Goal: Navigation & Orientation: Find specific page/section

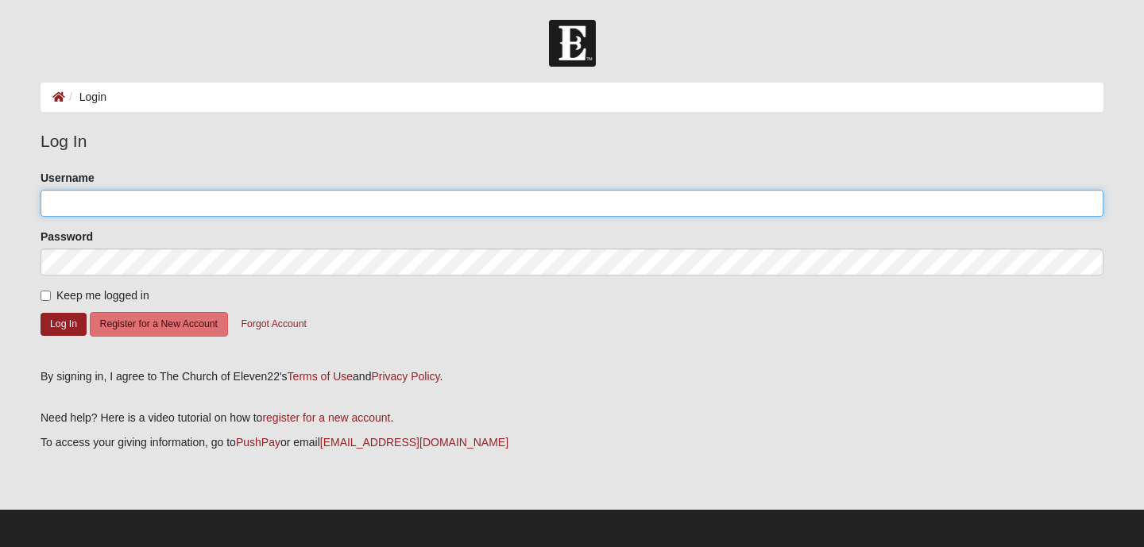
click at [280, 205] on input "Username" at bounding box center [572, 203] width 1063 height 27
type input "[EMAIL_ADDRESS][DOMAIN_NAME]"
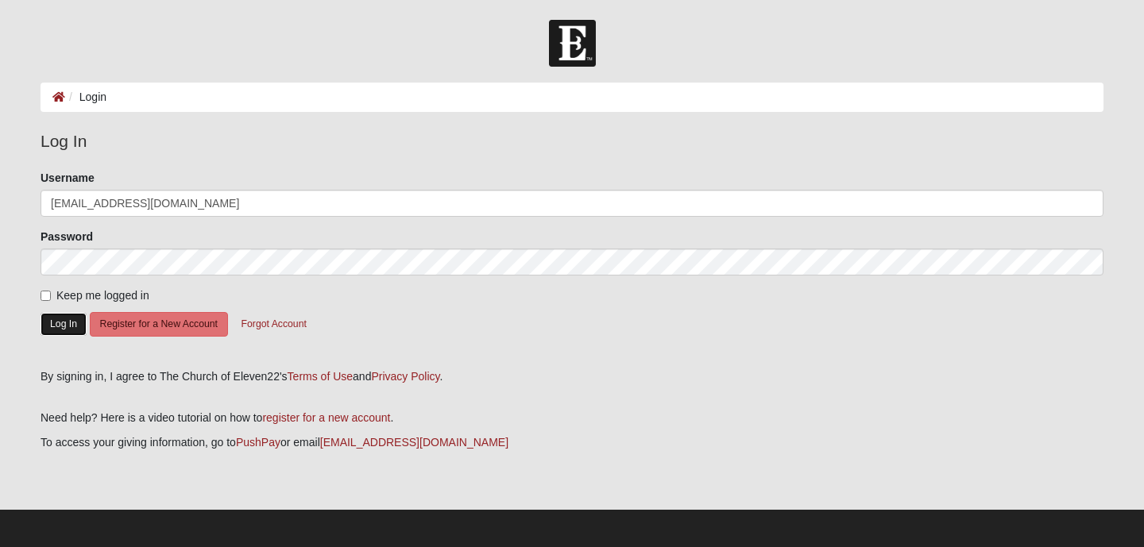
click at [63, 325] on button "Log In" at bounding box center [64, 324] width 46 height 23
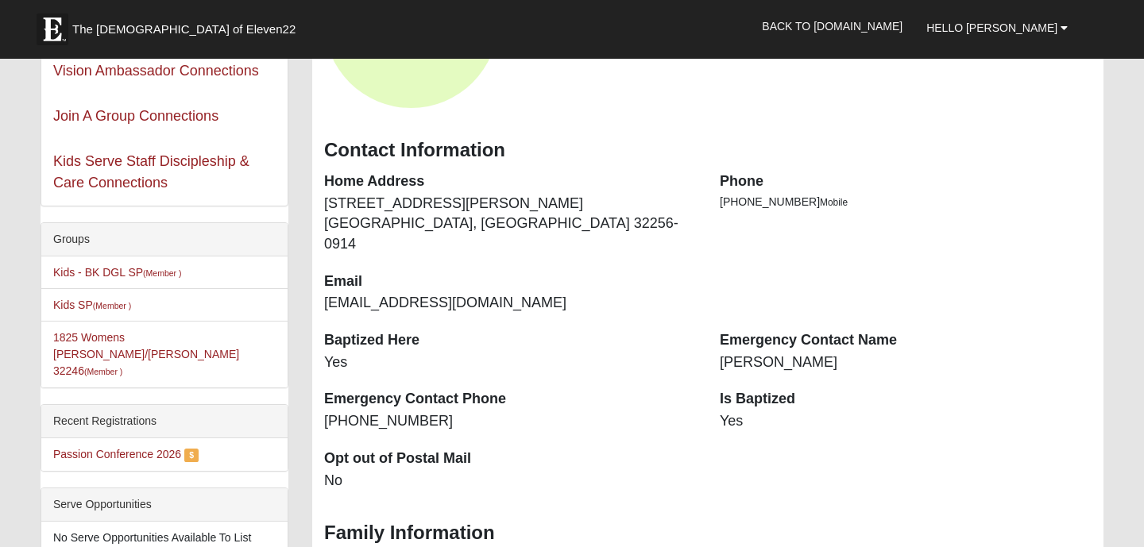
scroll to position [215, 0]
click at [164, 446] on link "Passion Conference 2026" at bounding box center [117, 452] width 128 height 13
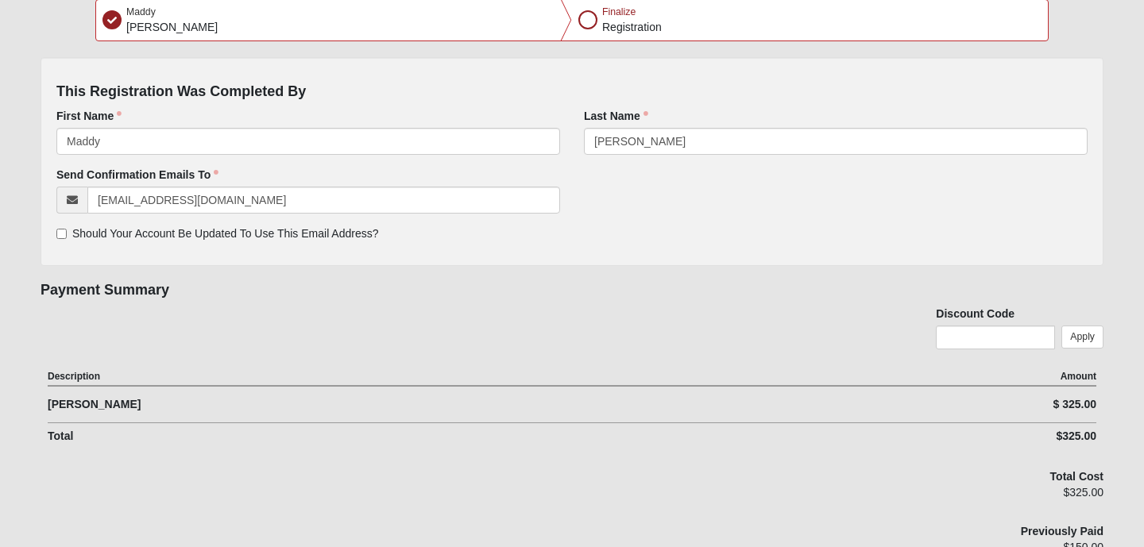
scroll to position [91, 0]
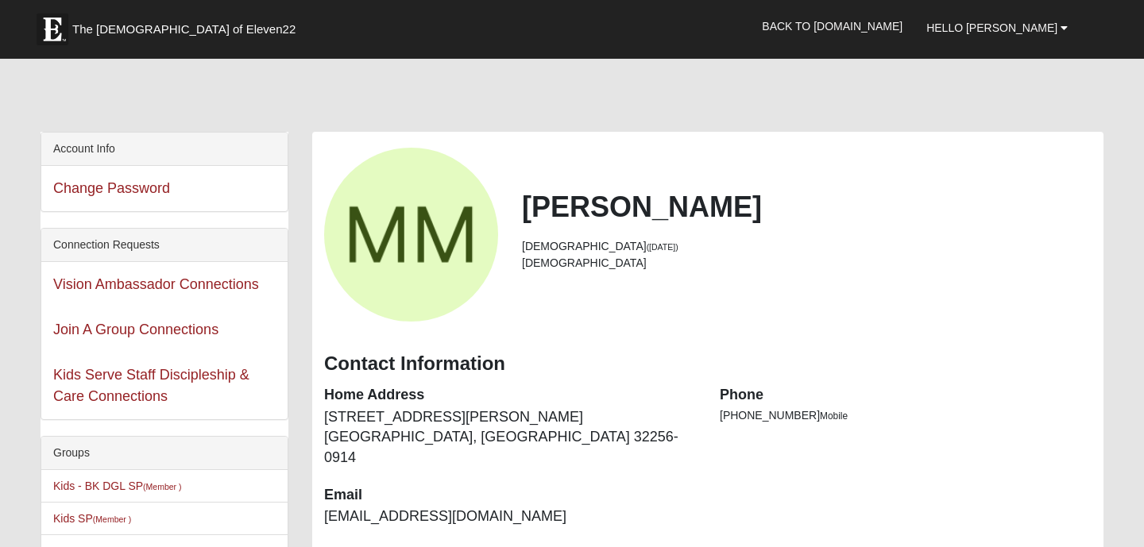
scroll to position [215, 0]
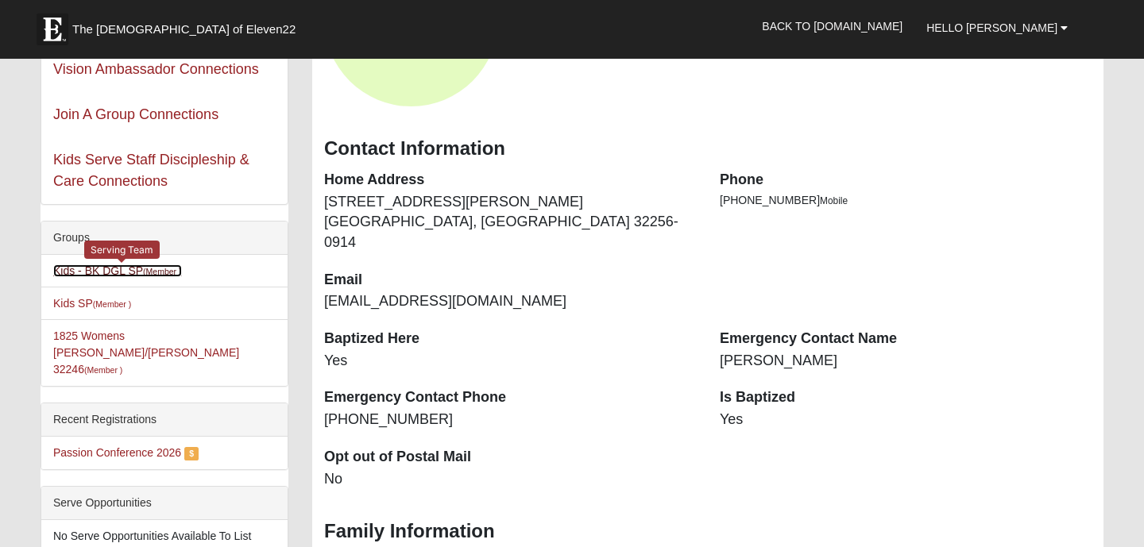
click at [59, 272] on link "Kids - BK DGL SP (Member )" at bounding box center [117, 270] width 129 height 13
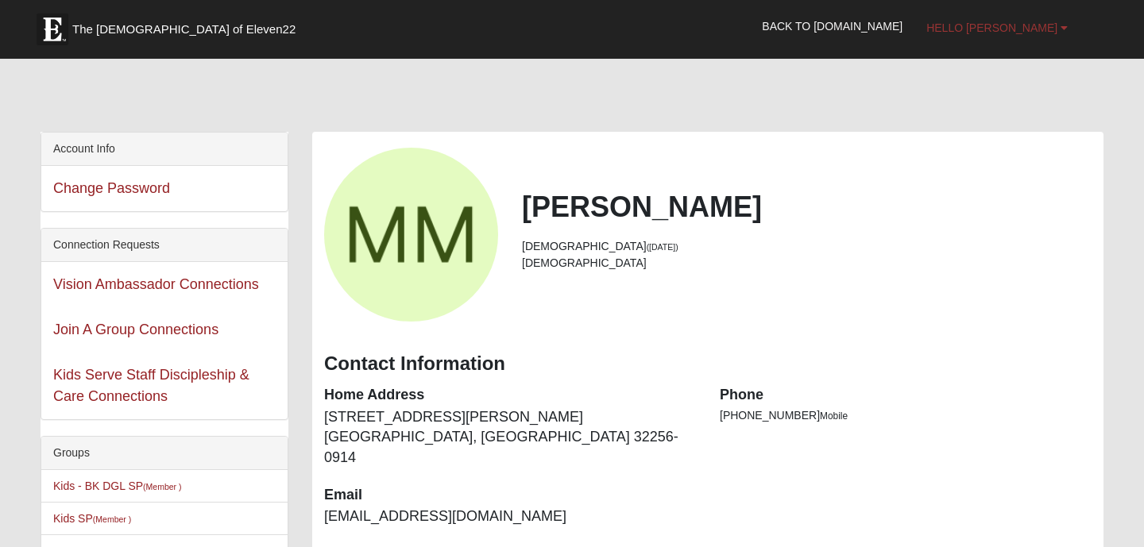
click at [1025, 33] on span "Hello [PERSON_NAME]" at bounding box center [991, 27] width 131 height 13
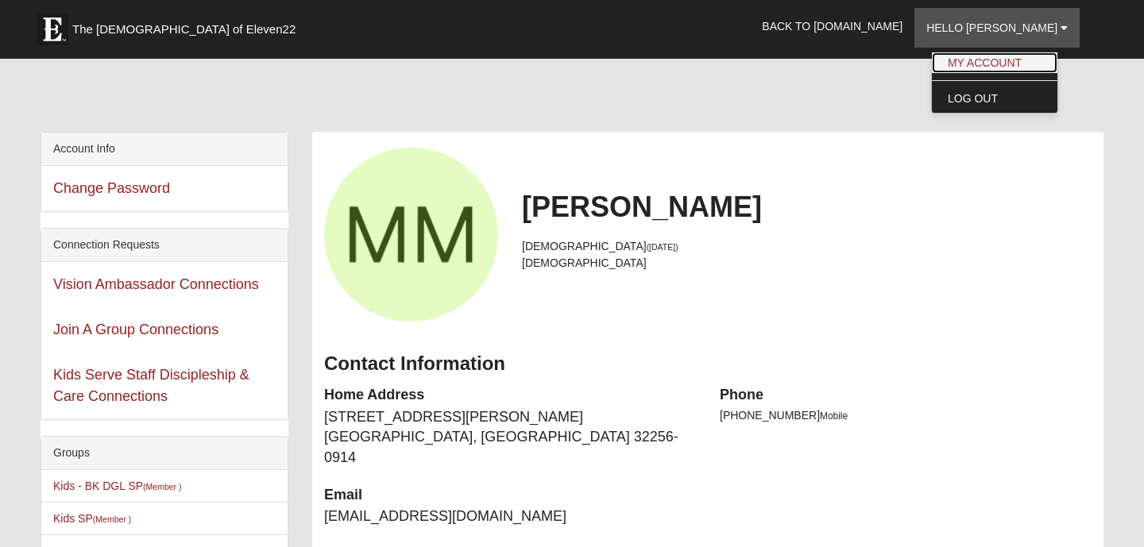
click at [1000, 55] on link "My Account" at bounding box center [994, 62] width 125 height 21
